Goal: Task Accomplishment & Management: Manage account settings

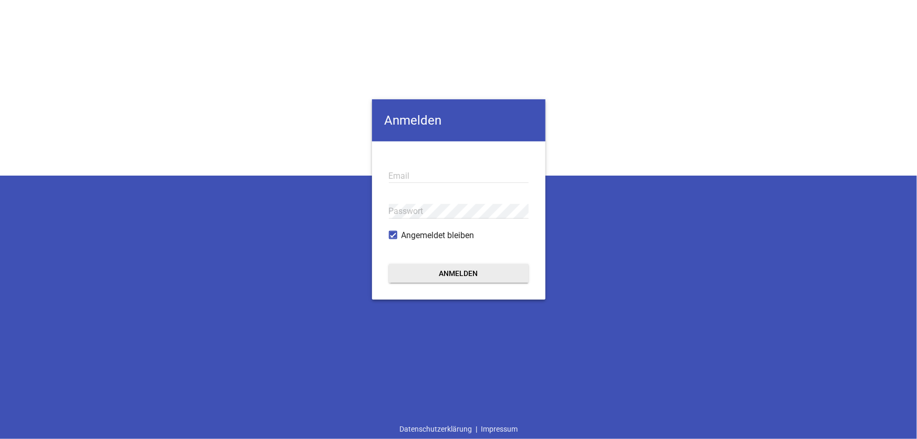
type input "[EMAIL_ADDRESS][DOMAIN_NAME]"
click at [448, 278] on button "Anmelden" at bounding box center [459, 273] width 140 height 19
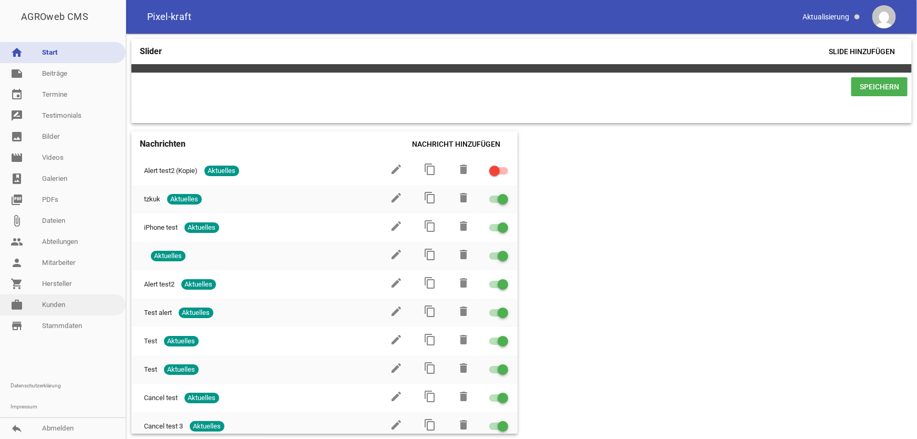
click at [52, 304] on link "work [PERSON_NAME]" at bounding box center [63, 304] width 126 height 21
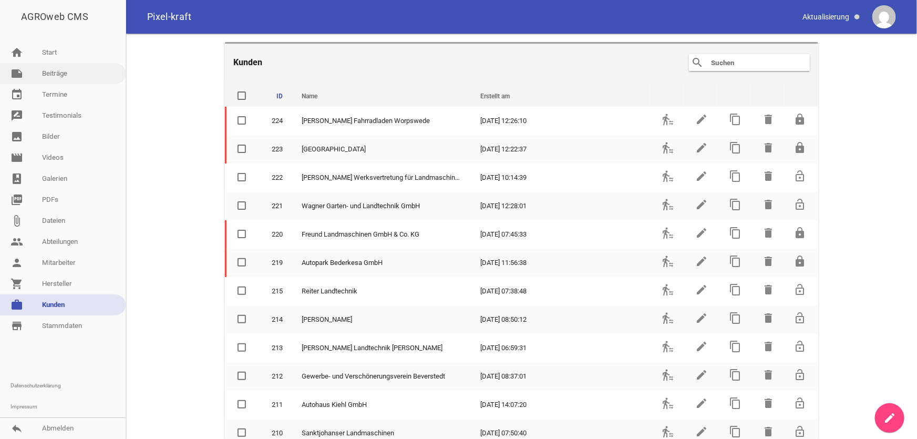
drag, startPoint x: 65, startPoint y: 71, endPoint x: 81, endPoint y: 83, distance: 20.0
click at [65, 72] on link "note Beiträge" at bounding box center [63, 73] width 126 height 21
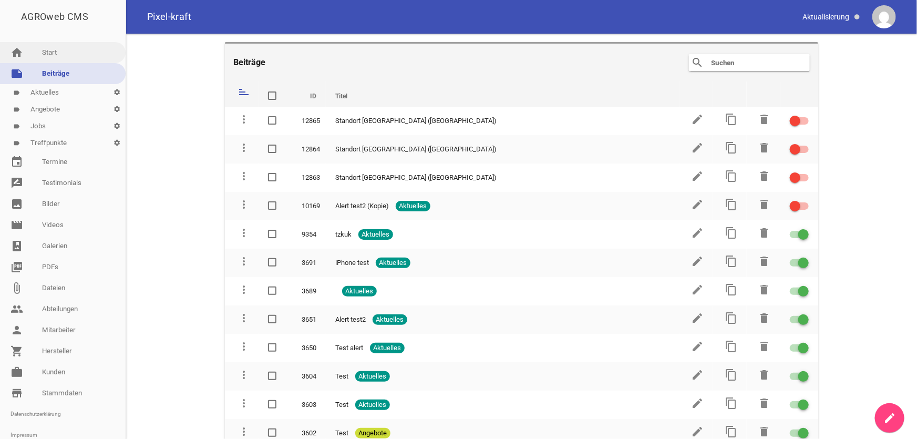
click at [50, 56] on link "home Start" at bounding box center [63, 52] width 126 height 21
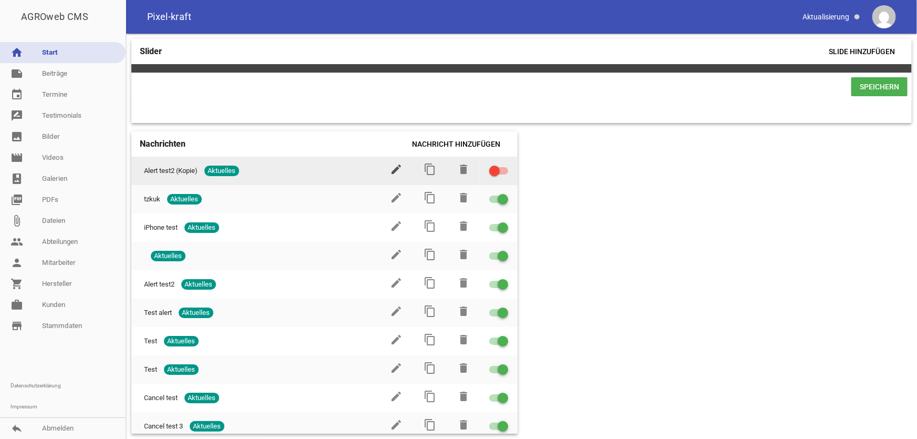
click at [392, 168] on icon "edit" at bounding box center [396, 169] width 13 height 13
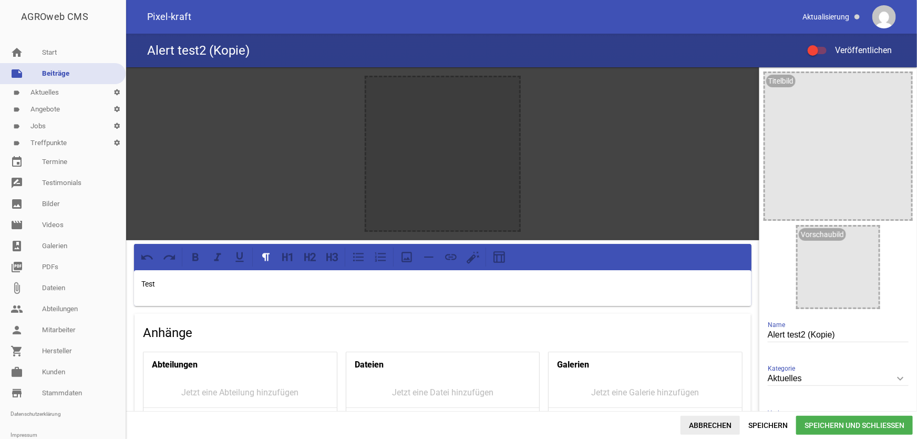
click at [693, 351] on span "Abbrechen" at bounding box center [709, 425] width 59 height 19
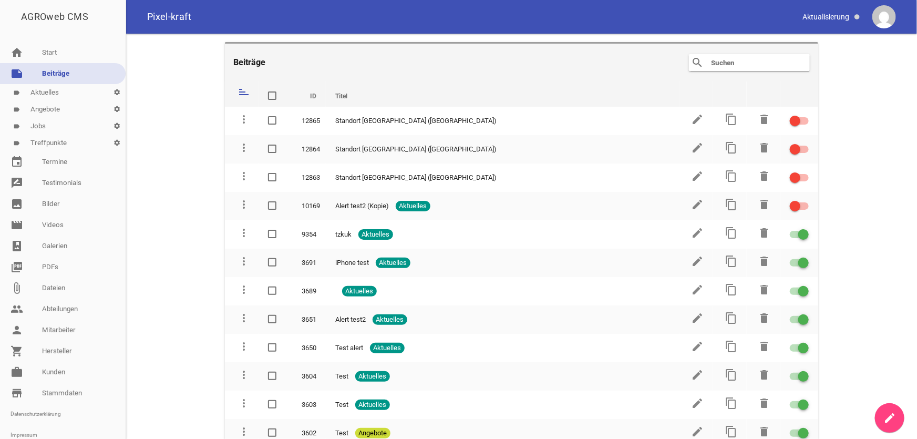
click at [68, 128] on link "label Jobs settings" at bounding box center [63, 126] width 126 height 17
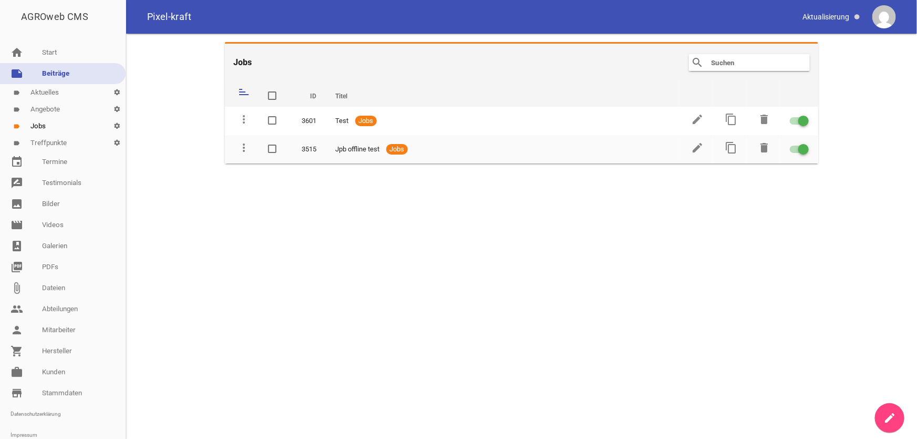
click at [69, 144] on link "label Treffpunkte settings" at bounding box center [63, 143] width 126 height 17
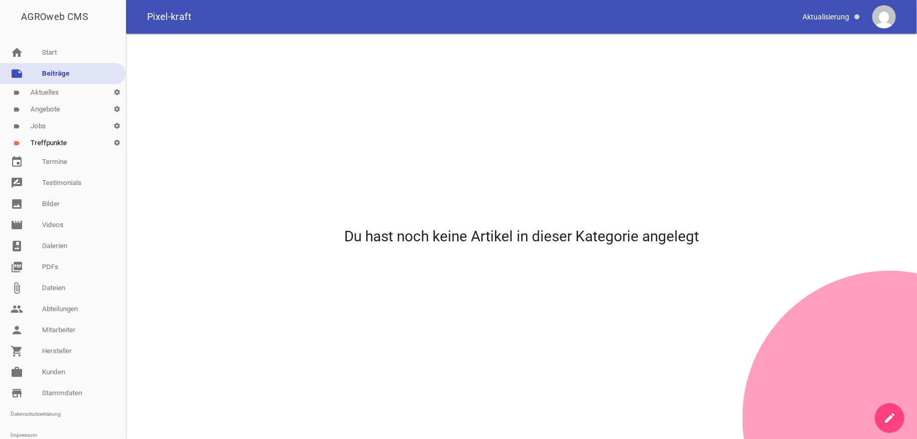
click at [63, 110] on link "label Angebote settings" at bounding box center [63, 109] width 126 height 17
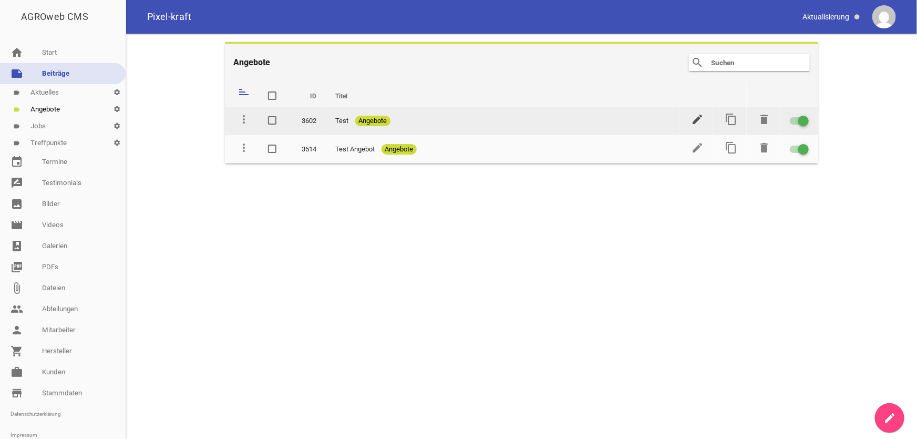
click at [697, 120] on icon "edit" at bounding box center [697, 119] width 13 height 13
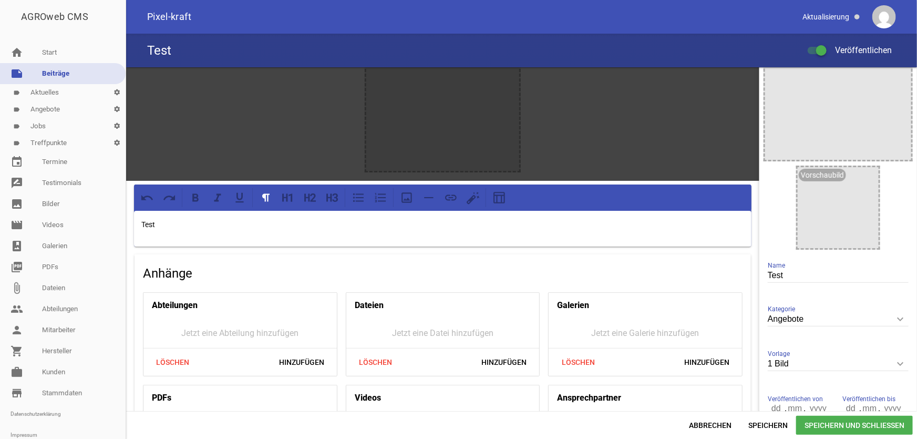
scroll to position [130, 0]
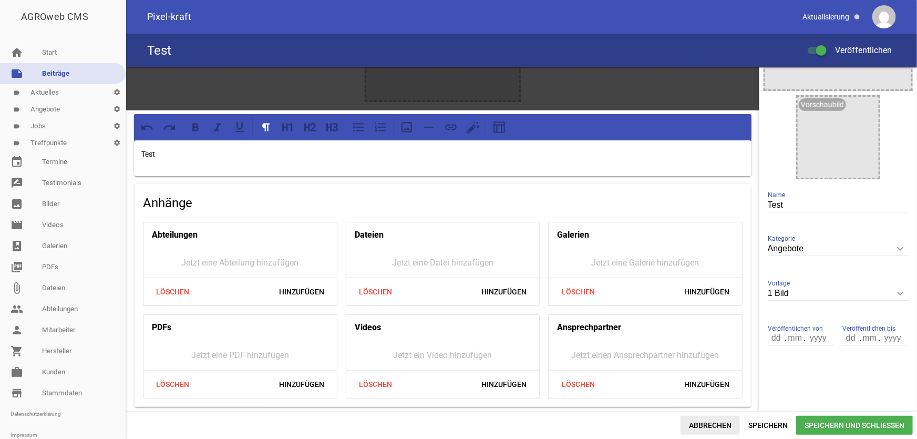
click at [725, 351] on span "Abbrechen" at bounding box center [709, 425] width 59 height 19
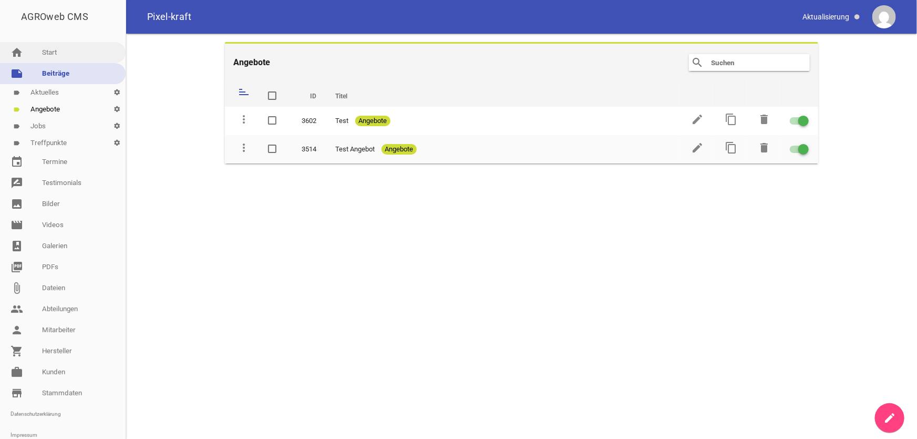
click at [47, 51] on link "home Start" at bounding box center [63, 52] width 126 height 21
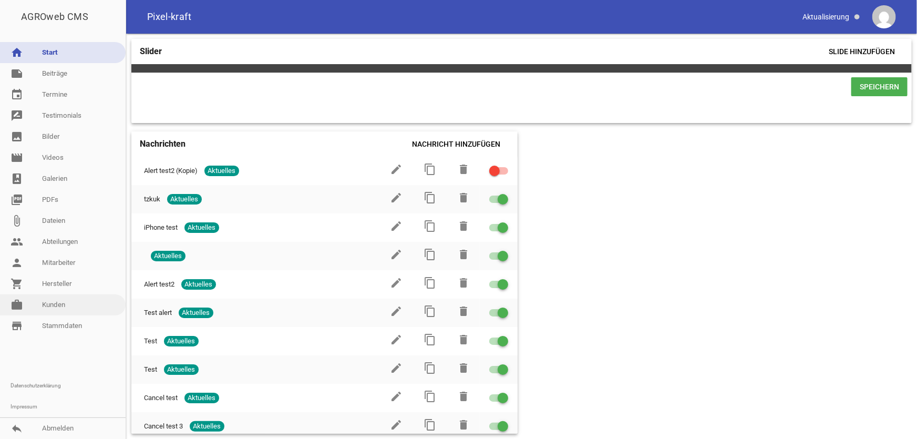
click at [64, 305] on link "work [PERSON_NAME]" at bounding box center [63, 304] width 126 height 21
